Goal: Transaction & Acquisition: Download file/media

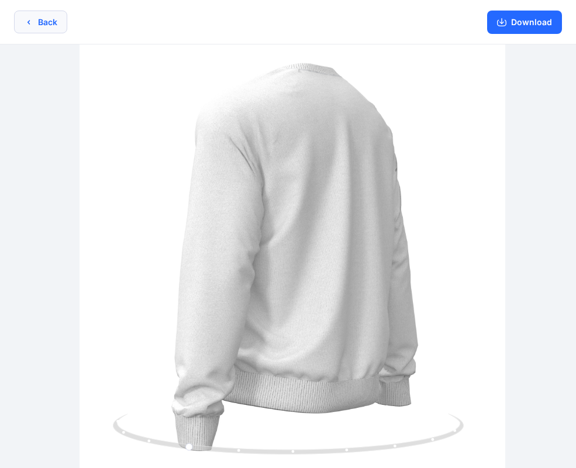
click at [39, 25] on button "Back" at bounding box center [40, 22] width 53 height 23
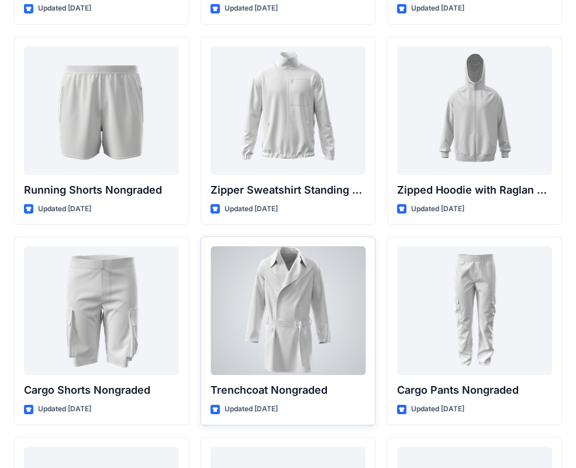
scroll to position [1511, 0]
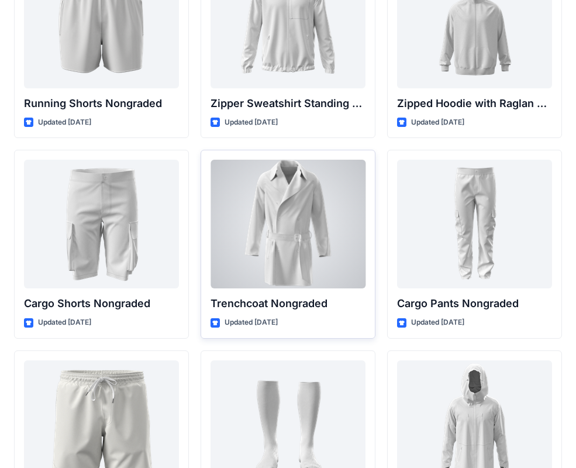
click at [267, 215] on div at bounding box center [287, 224] width 155 height 129
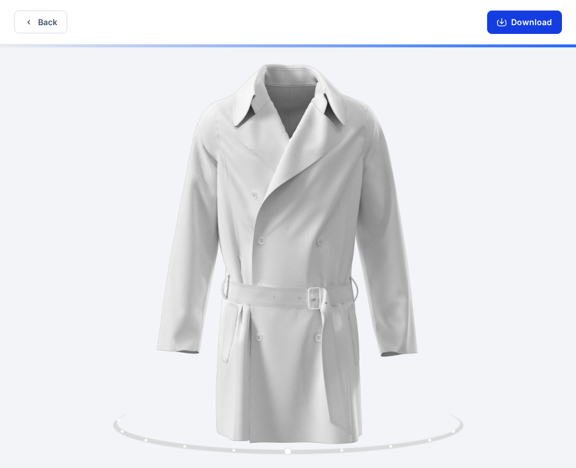
click at [504, 30] on button "Download" at bounding box center [524, 22] width 75 height 23
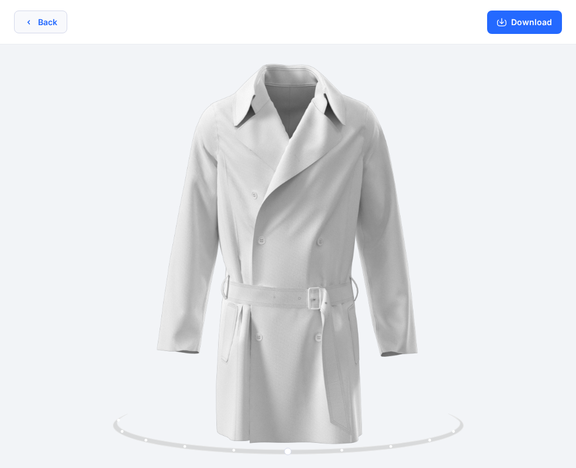
click at [42, 22] on button "Back" at bounding box center [40, 22] width 53 height 23
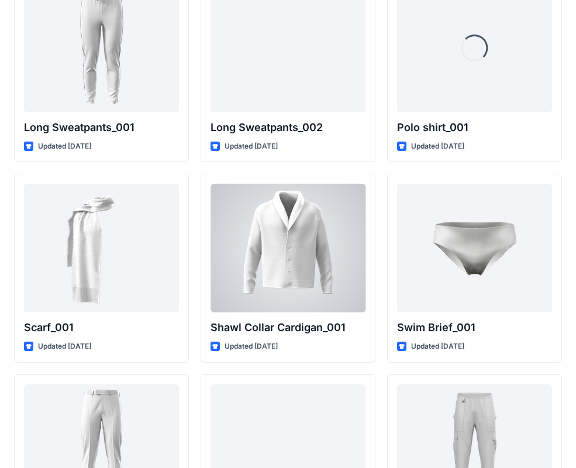
scroll to position [2486, 0]
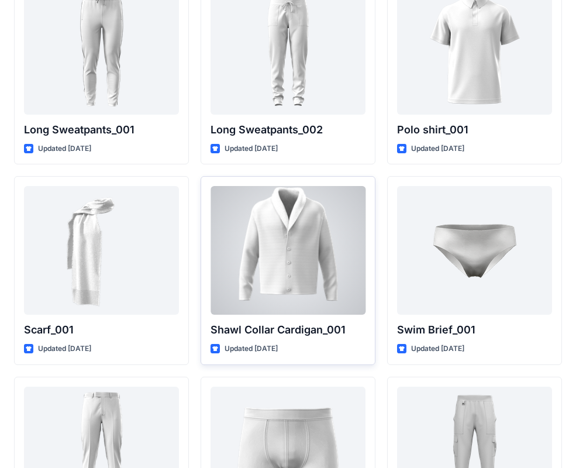
click at [312, 224] on div at bounding box center [287, 250] width 155 height 129
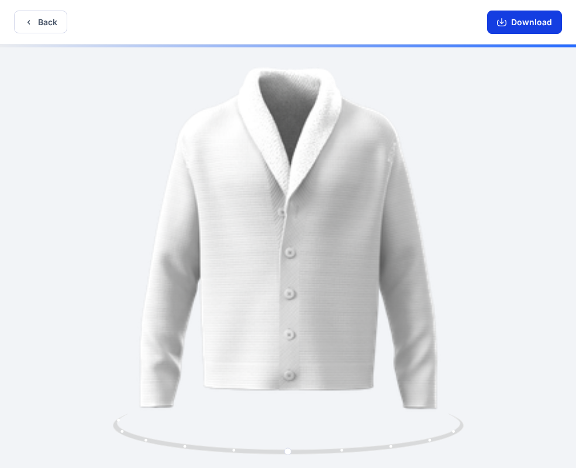
click at [511, 29] on button "Download" at bounding box center [524, 22] width 75 height 23
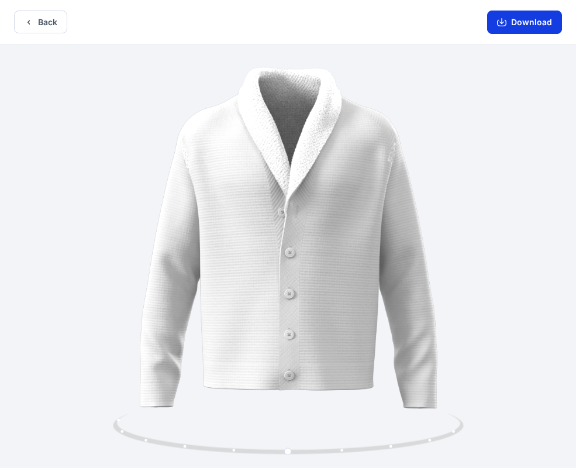
click at [516, 22] on button "Download" at bounding box center [524, 22] width 75 height 23
